Goal: Task Accomplishment & Management: Manage account settings

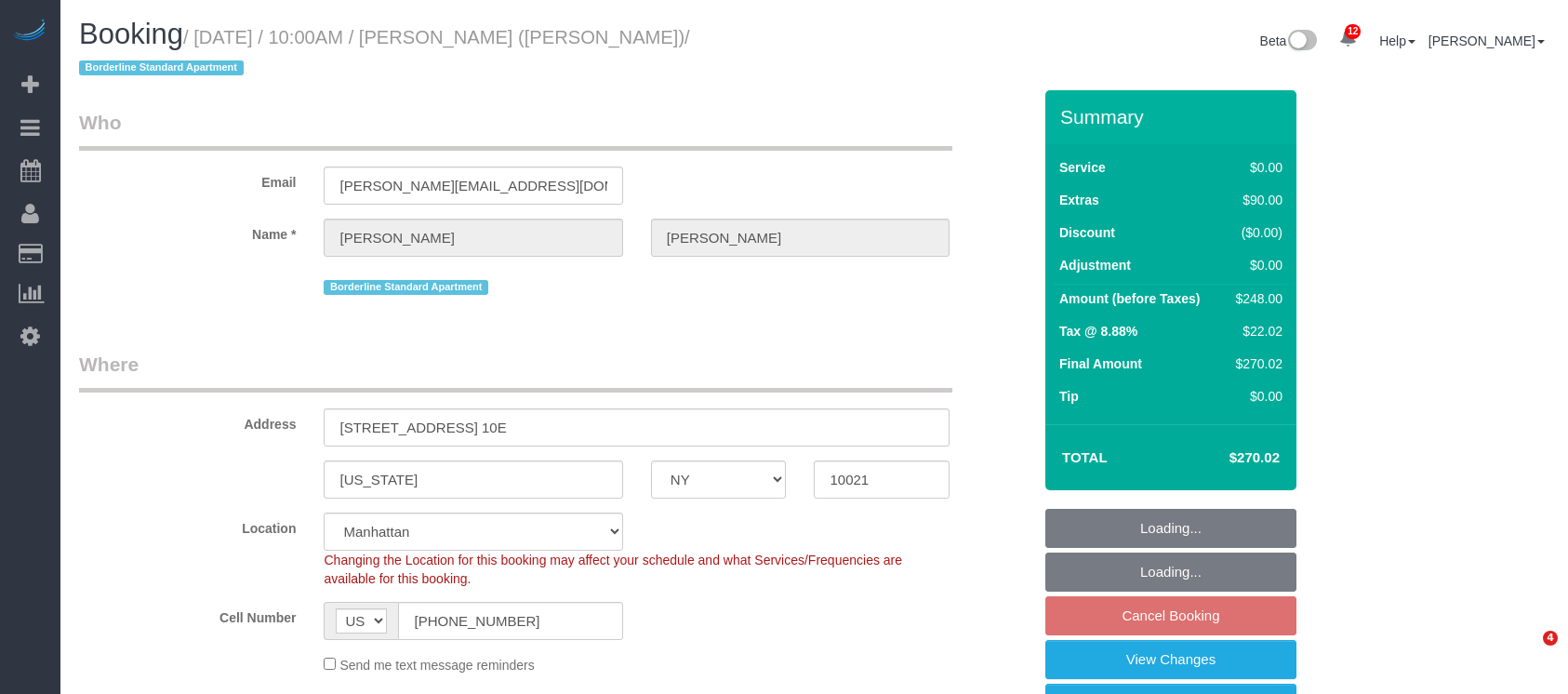
select select "NY"
select select "2"
select select "string:stripe-pm_1R58S94VGloSiKo7oTDM75CS"
select select "spot3"
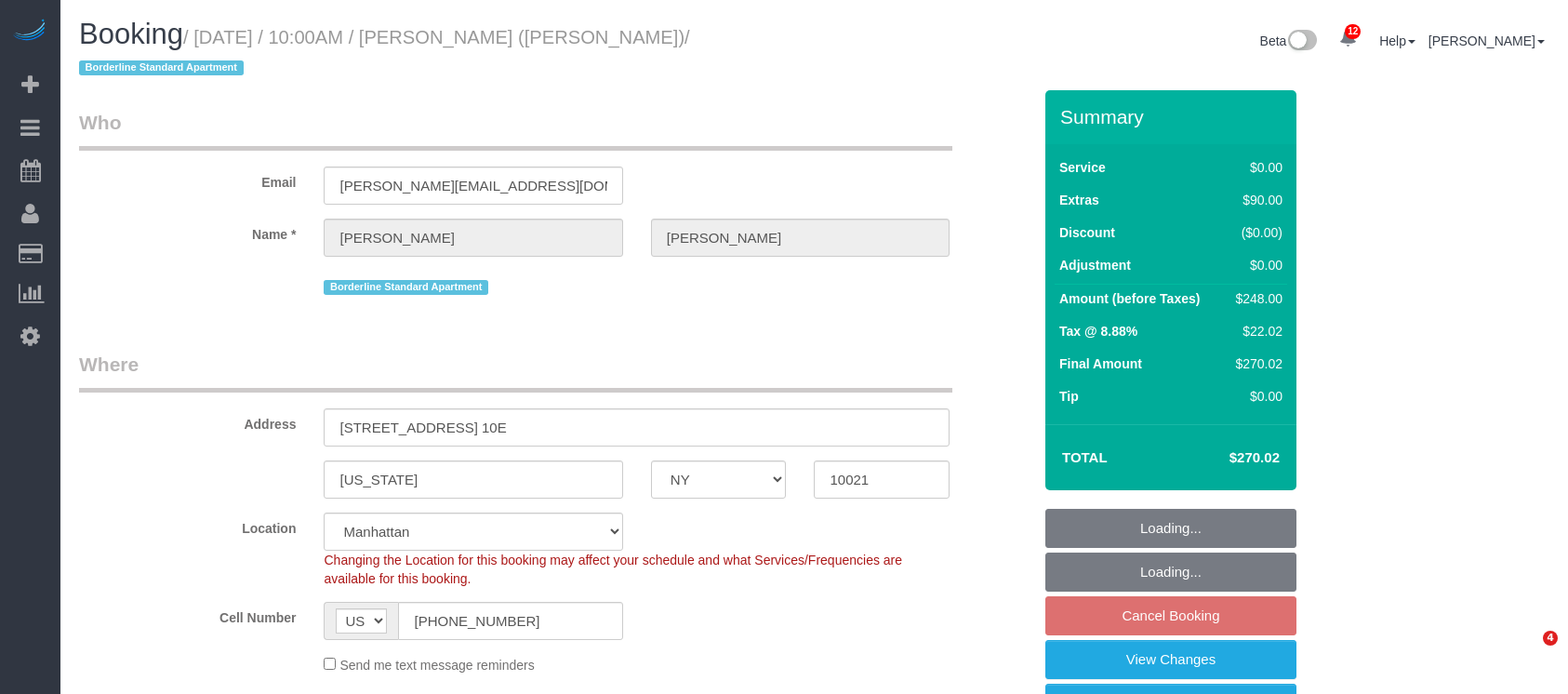
select select "number:57"
select select "number:73"
select select "number:15"
select select "number:6"
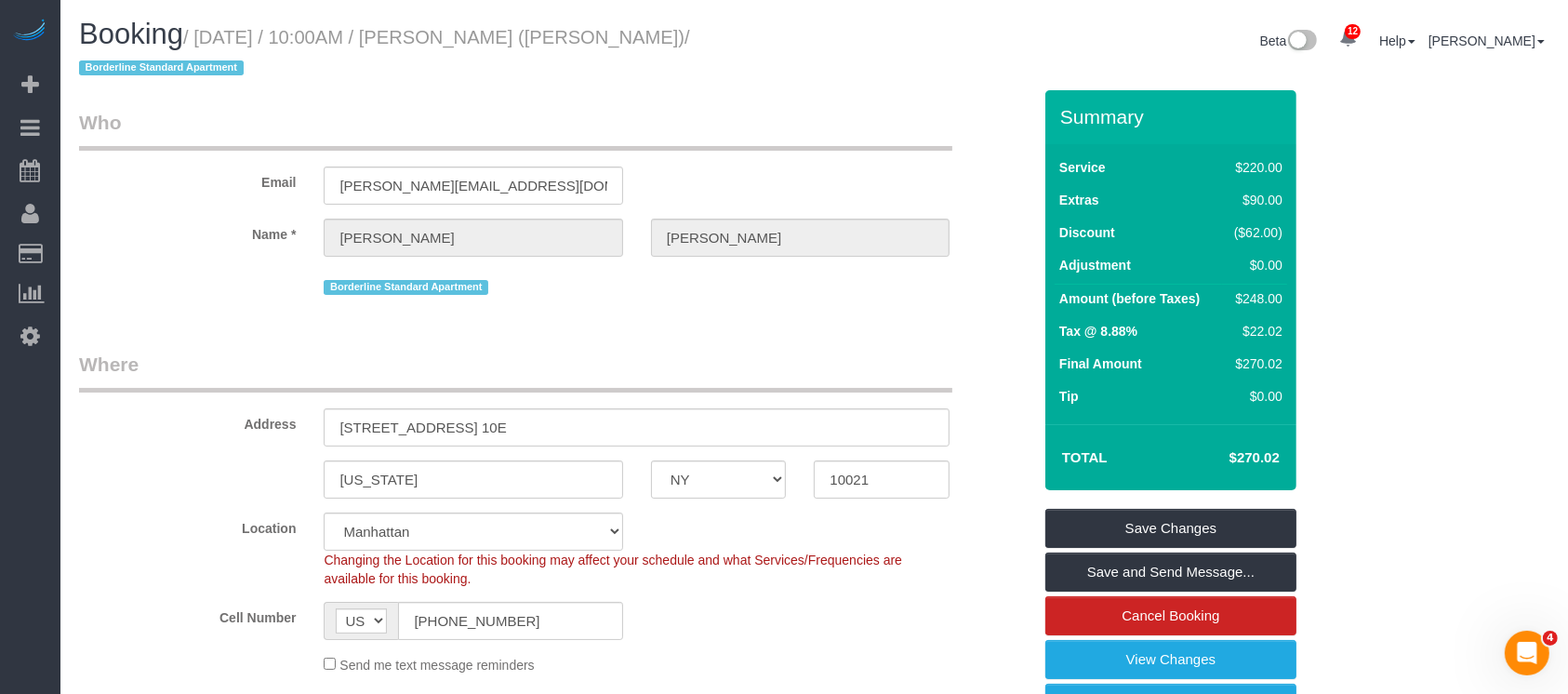
drag, startPoint x: 201, startPoint y: 34, endPoint x: 615, endPoint y: 41, distance: 414.1
click at [615, 41] on small "/ [DATE] / 10:00AM / [PERSON_NAME] ([PERSON_NAME]) / Borderline Standard Apartm…" at bounding box center [384, 53] width 611 height 52
copy small "[DATE] / 10:00AM / [PERSON_NAME]"
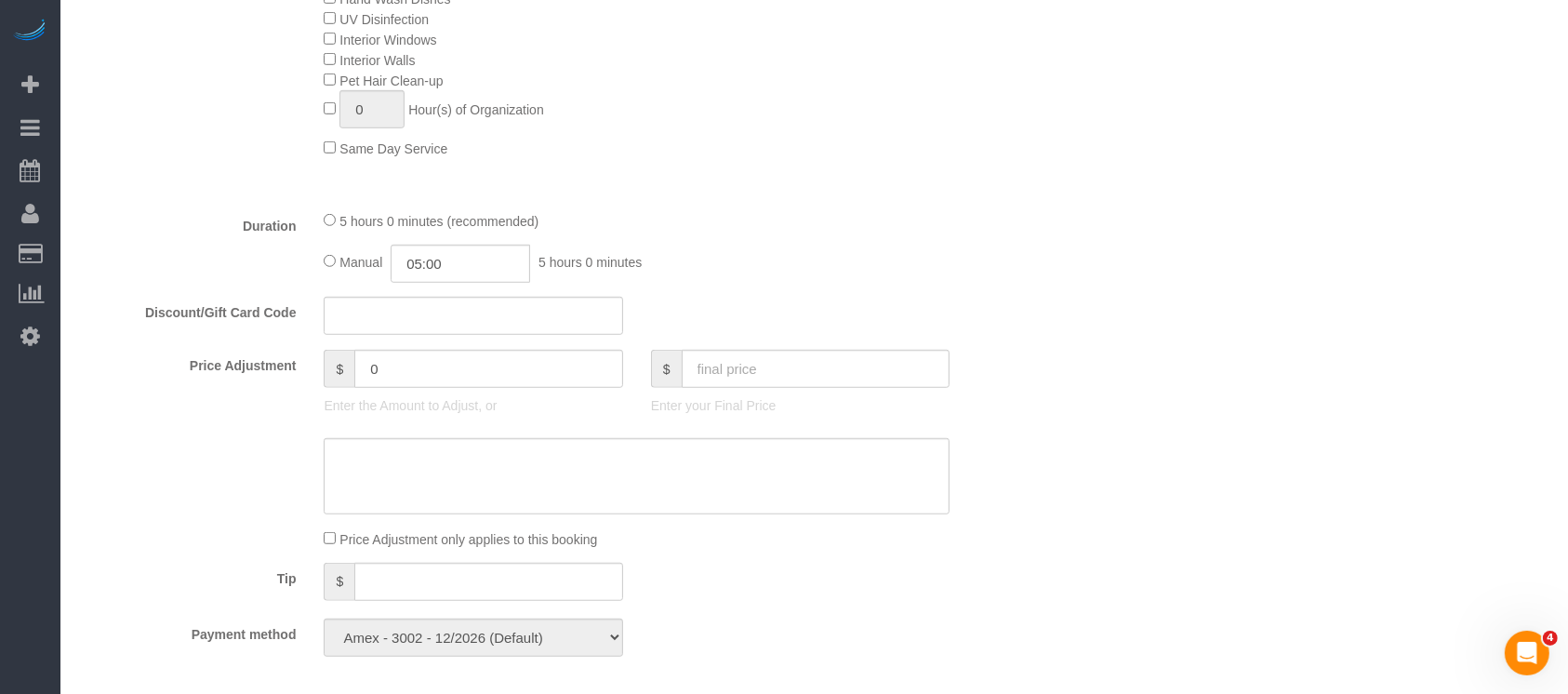
scroll to position [1195, 0]
